Goal: Information Seeking & Learning: Learn about a topic

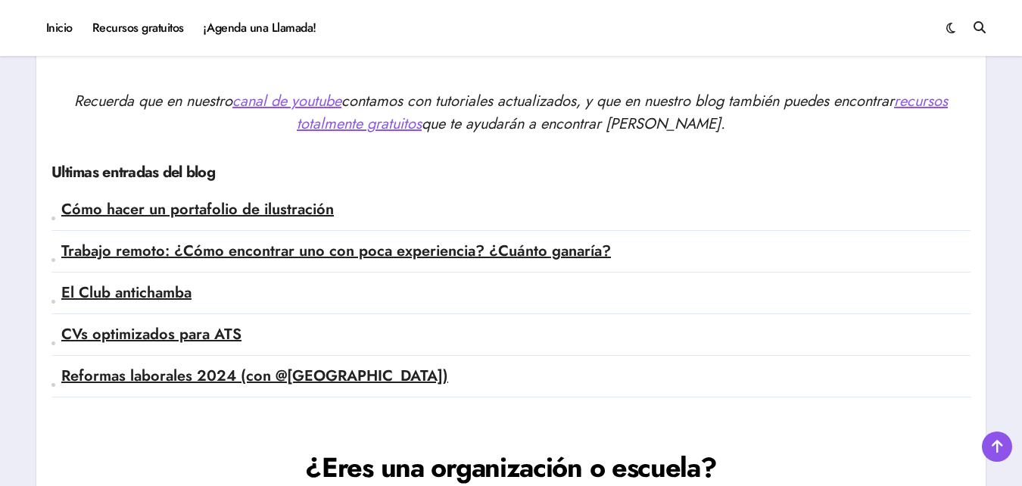
scroll to position [3638, 0]
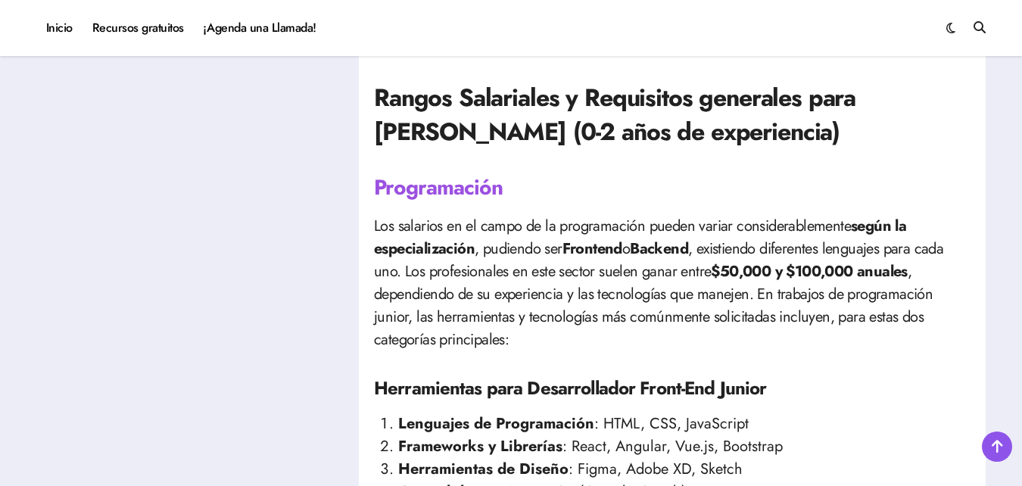
scroll to position [777, 0]
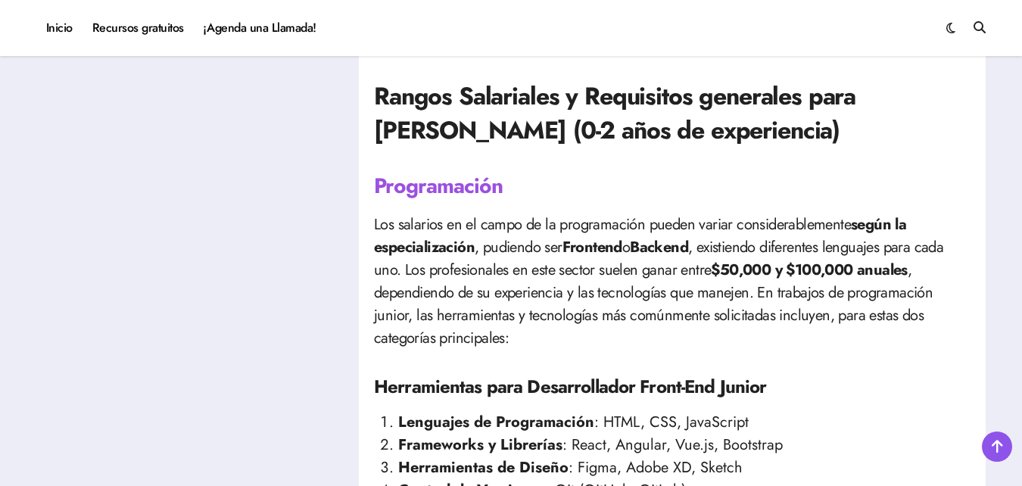
click at [771, 347] on p "Los salarios en el campo de la programación pueden variar considerablemente seg…" at bounding box center [672, 281] width 597 height 136
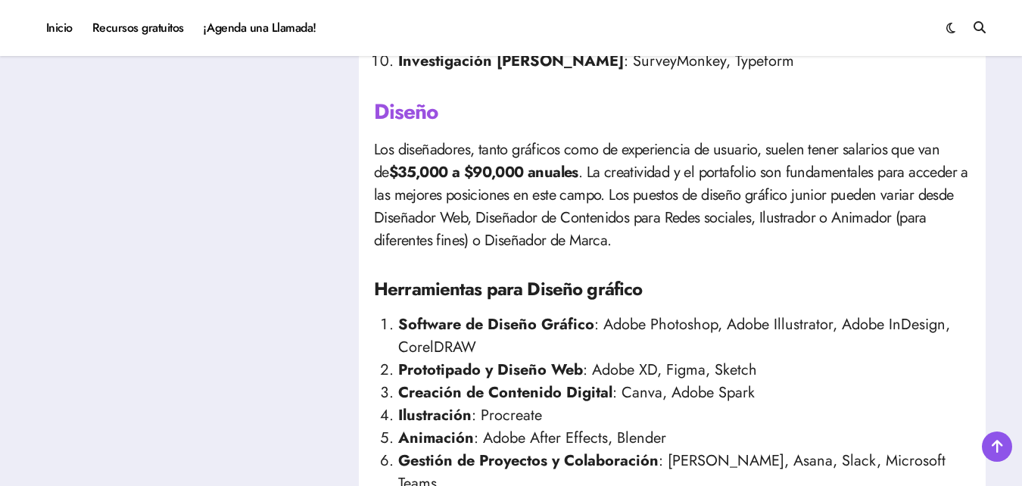
scroll to position [2160, 0]
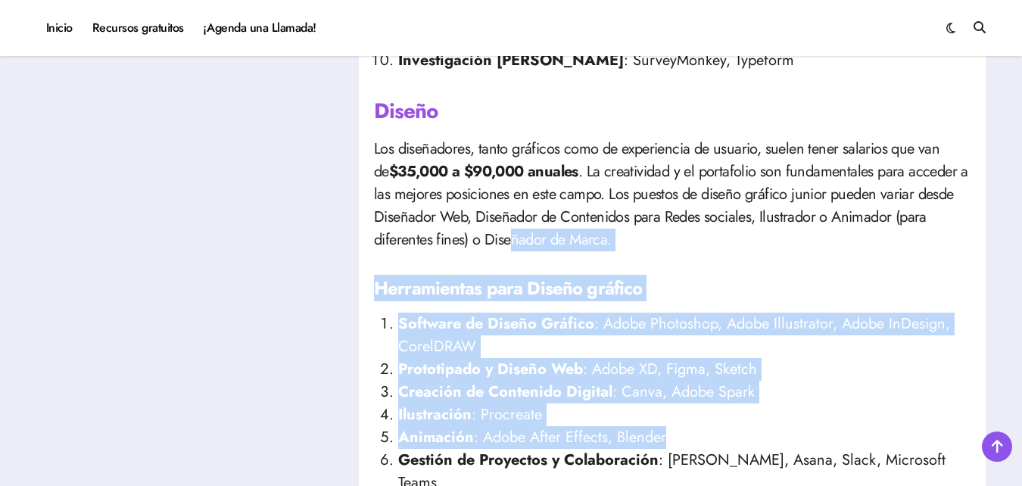
drag, startPoint x: 682, startPoint y: 441, endPoint x: 513, endPoint y: 234, distance: 267.5
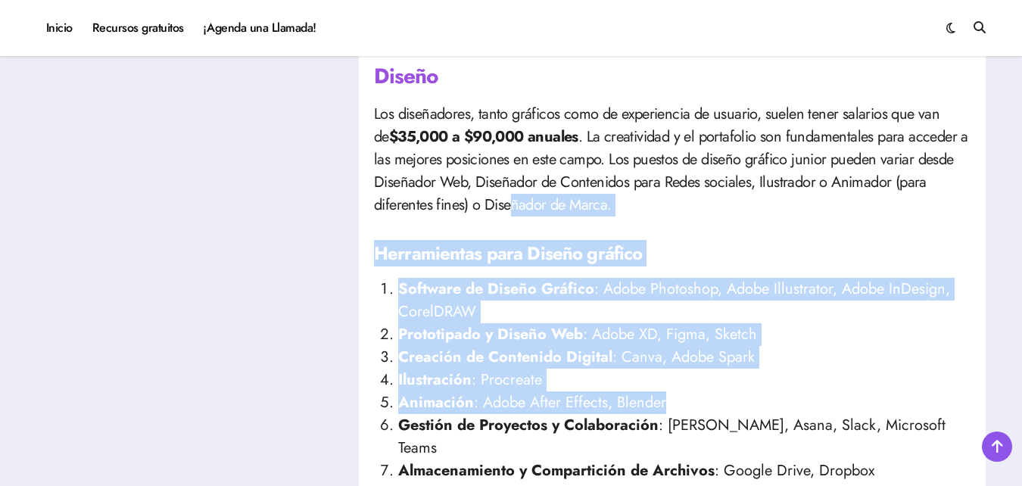
scroll to position [2194, 0]
click at [814, 198] on p "Los diseñadores, tanto gráficos como de experiencia de usuario, suelen tener sa…" at bounding box center [672, 161] width 597 height 114
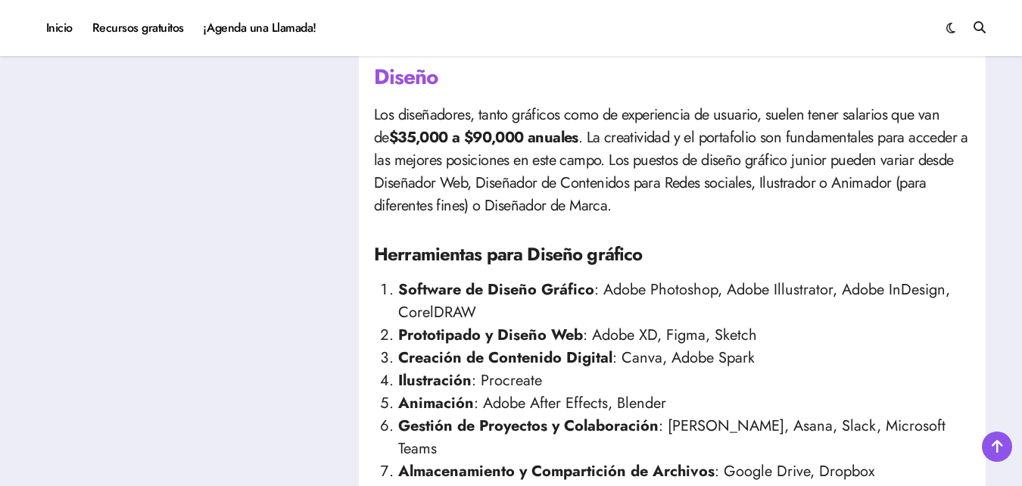
click at [887, 263] on h4 "Herramientas para Diseño gráfico" at bounding box center [672, 255] width 597 height 26
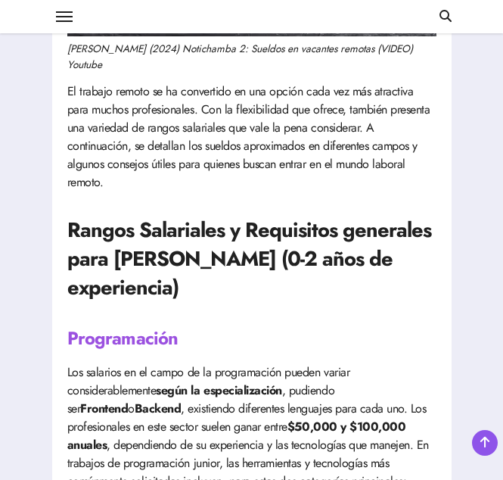
scroll to position [1009, 0]
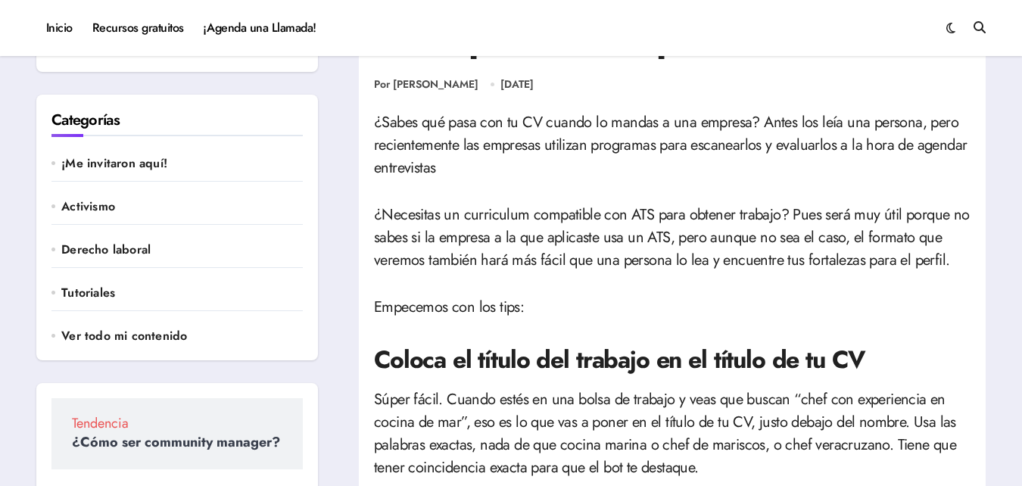
scroll to position [68, 0]
click at [722, 225] on p "¿Necesitas un curriculum compatible con ATS para obtener trabajo? Pues será muy…" at bounding box center [672, 237] width 597 height 68
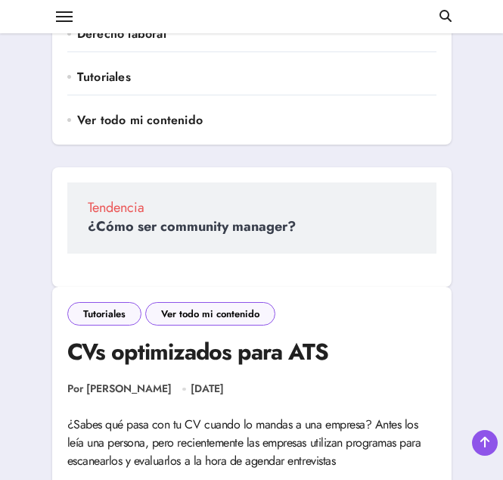
scroll to position [0, 0]
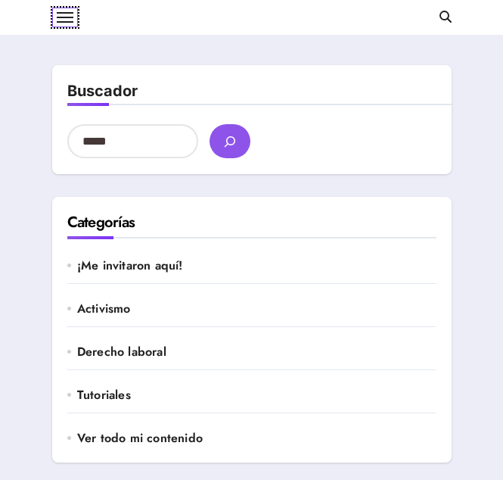
click at [70, 18] on button at bounding box center [65, 18] width 26 height 20
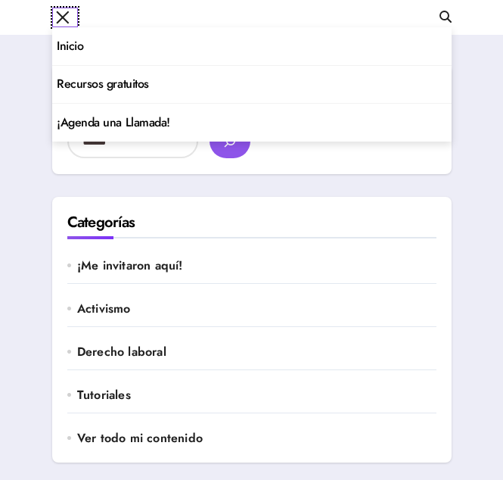
click at [70, 18] on button at bounding box center [65, 18] width 26 height 20
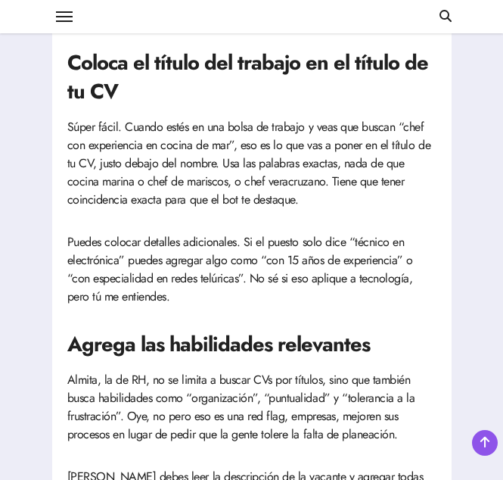
scroll to position [870, 0]
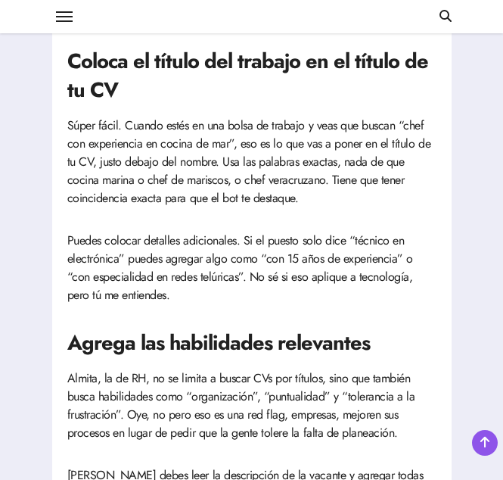
click at [288, 141] on p "Súper fácil. Cuando estés en una bolsa de trabajo y veas que buscan “chef con e…" at bounding box center [251, 162] width 369 height 91
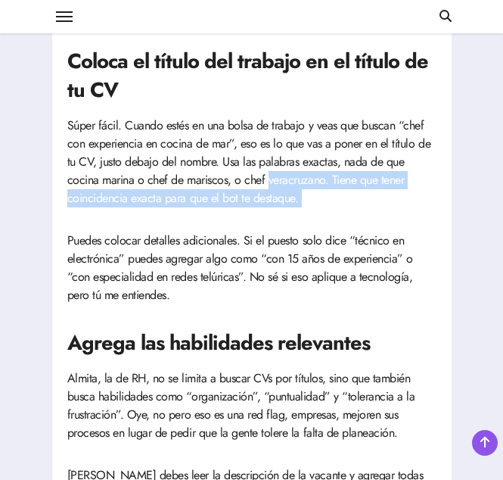
drag, startPoint x: 288, startPoint y: 141, endPoint x: 267, endPoint y: 183, distance: 47.1
click at [267, 183] on p "Súper fácil. Cuando estés en una bolsa de trabajo y veas que buscan “chef con e…" at bounding box center [251, 162] width 369 height 91
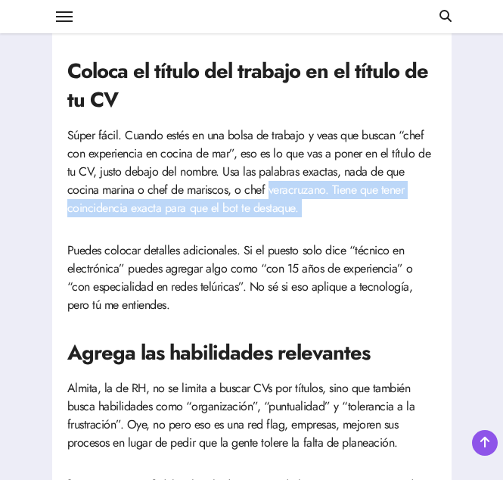
scroll to position [862, 0]
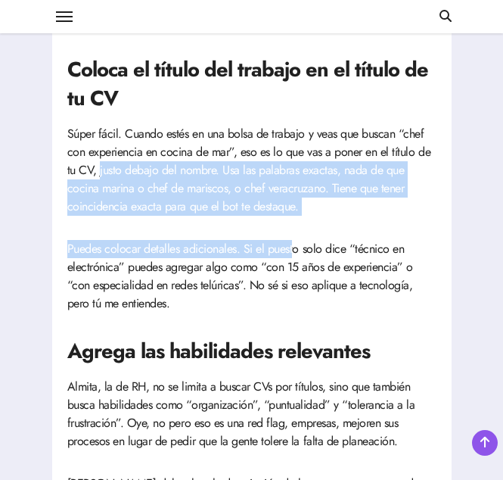
drag, startPoint x: 101, startPoint y: 169, endPoint x: 291, endPoint y: 217, distance: 196.8
drag, startPoint x: 291, startPoint y: 217, endPoint x: 273, endPoint y: 227, distance: 20.7
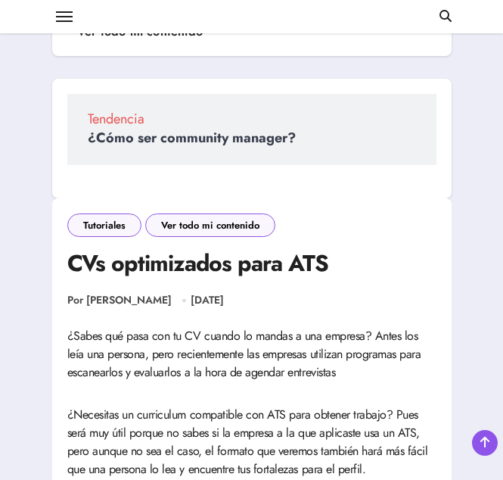
scroll to position [372, 0]
